Goal: Task Accomplishment & Management: Manage account settings

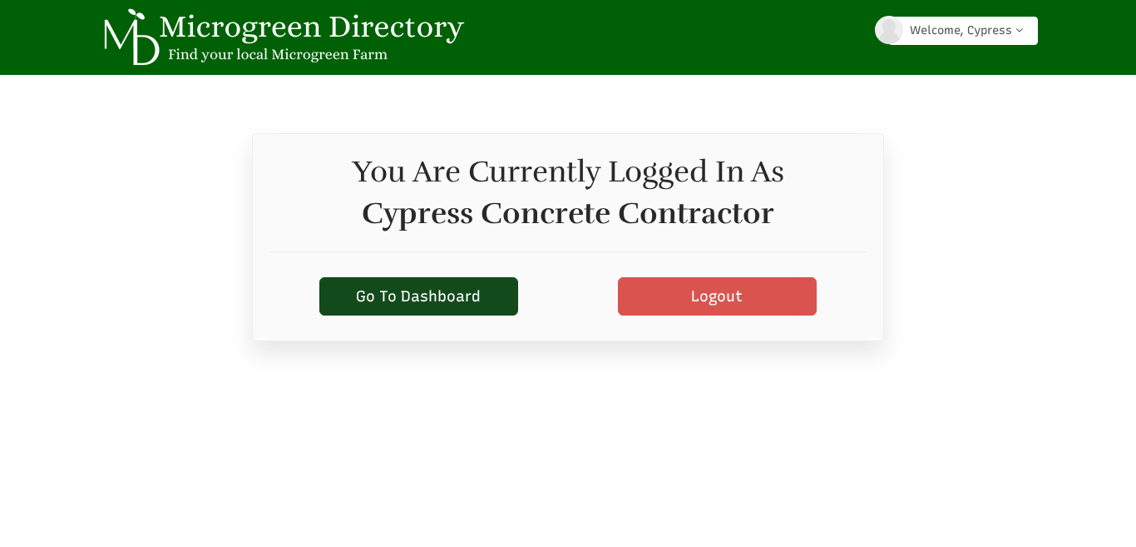
select select "Language Translate Widget"
click at [920, 32] on link "Welcome, Cypress" at bounding box center [963, 31] width 150 height 28
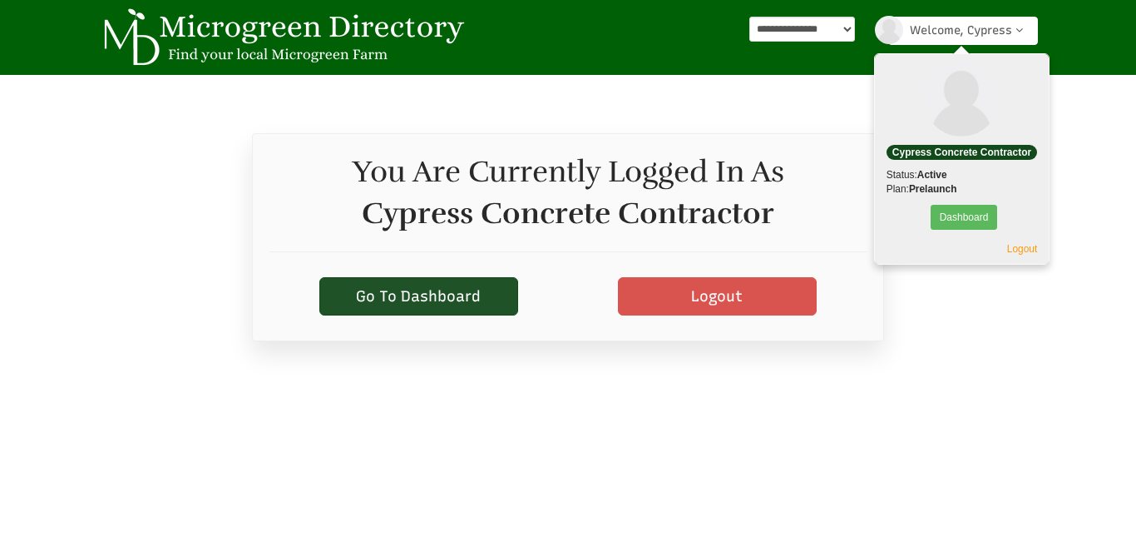
click at [461, 287] on link "Go To Dashboard" at bounding box center [418, 296] width 199 height 38
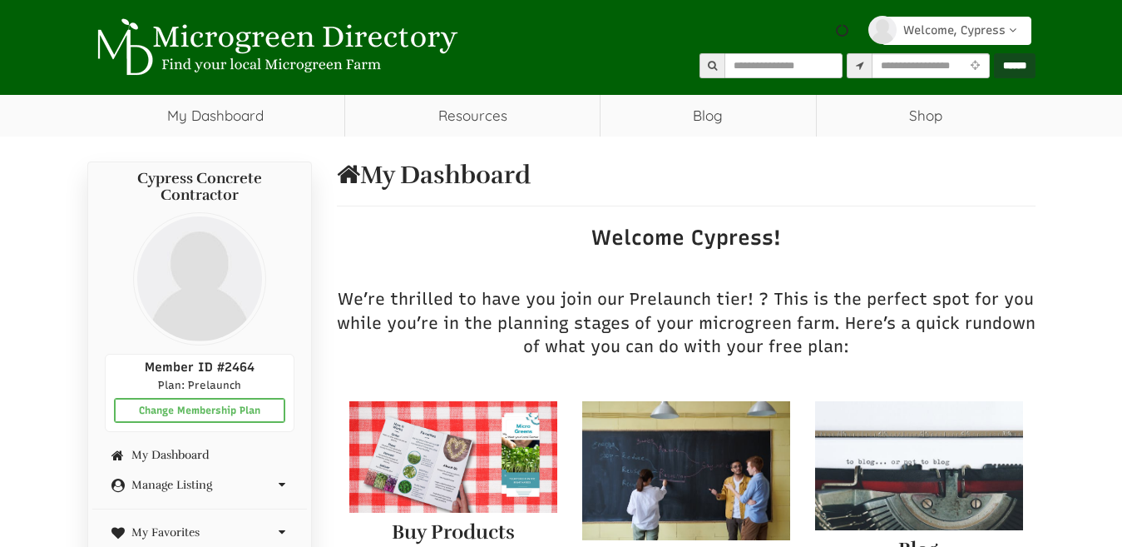
scroll to position [166, 0]
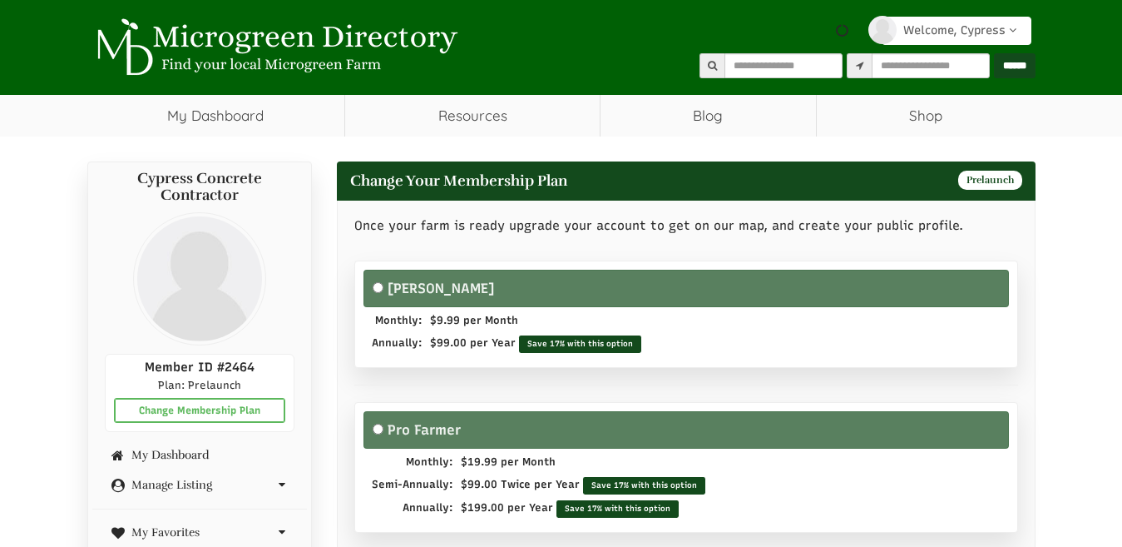
scroll to position [166, 0]
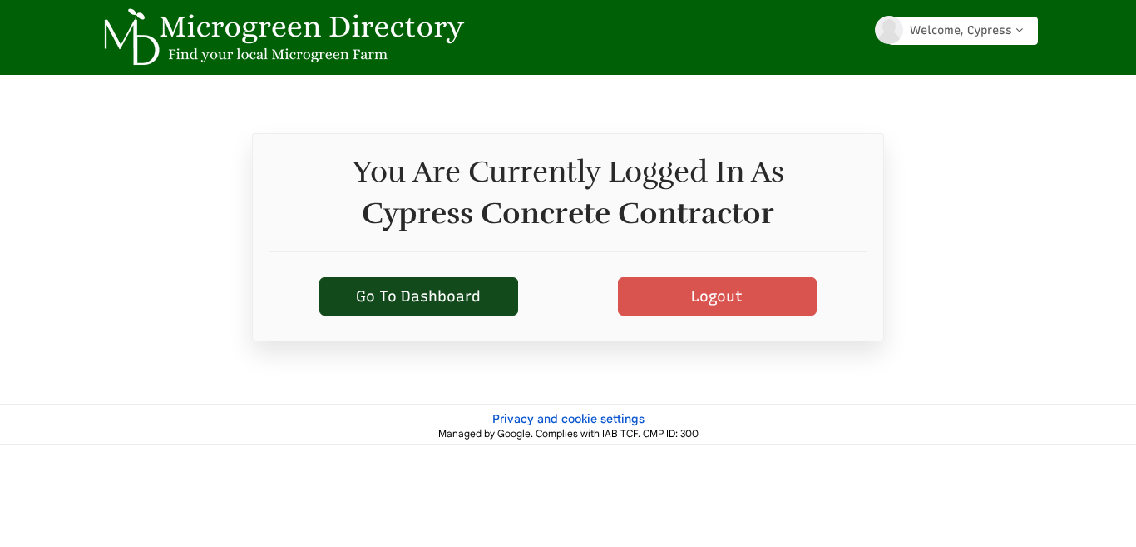
select select "Widget Language Translate"
click at [939, 34] on link "Welcome, Cypress" at bounding box center [963, 31] width 150 height 28
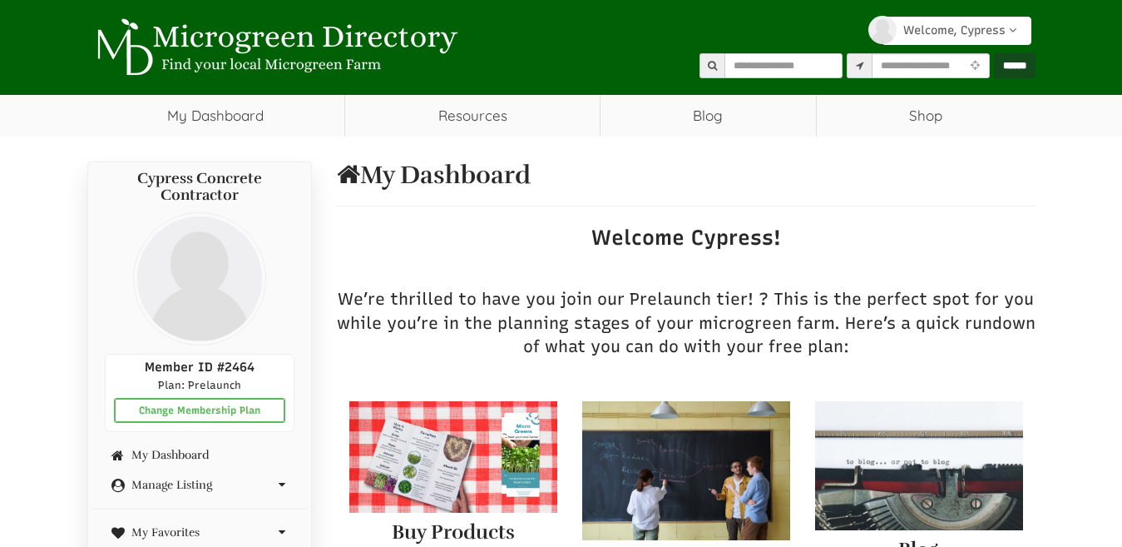
select select "Widget Language Translate"
